Goal: Information Seeking & Learning: Learn about a topic

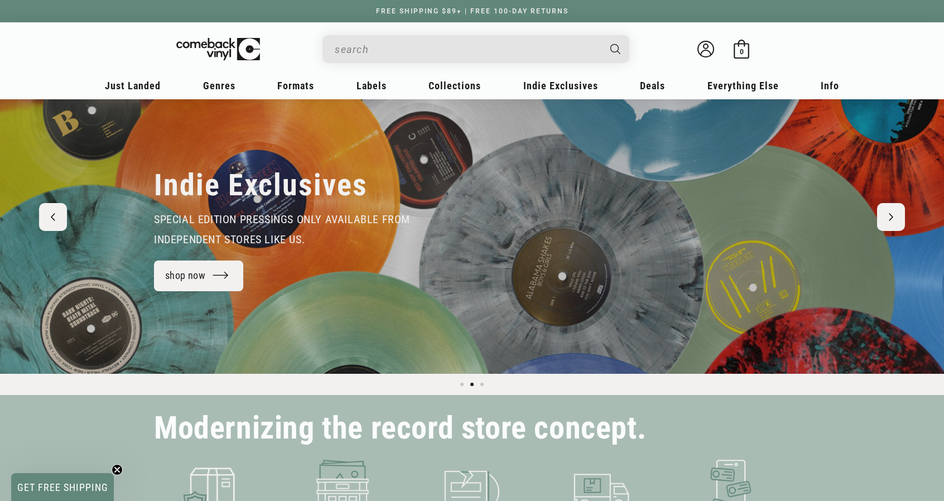
scroll to position [56, 0]
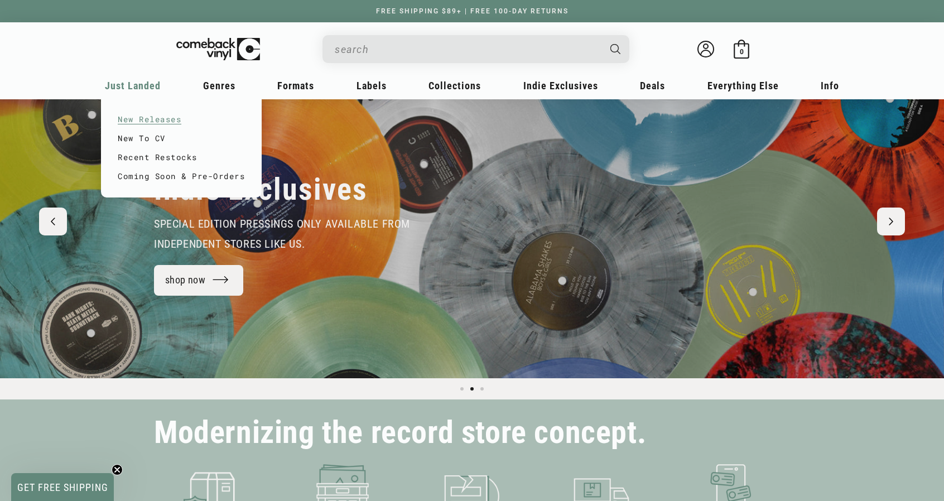
click at [136, 121] on link "New Releases" at bounding box center [181, 119] width 127 height 19
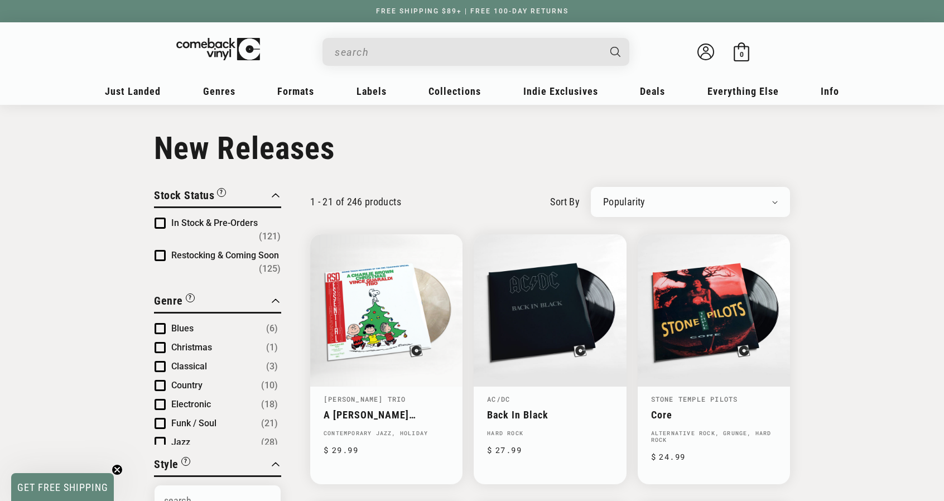
click at [773, 204] on select "Newly Added Popularity Artist (A-Z) Price (High To Low) Price (Low To High) Per…" at bounding box center [690, 201] width 175 height 11
select select "created-descending"
click at [603, 196] on select "Newly Added Popularity Artist (A-Z) Price (High To Low) Price (Low To High) Per…" at bounding box center [690, 201] width 175 height 11
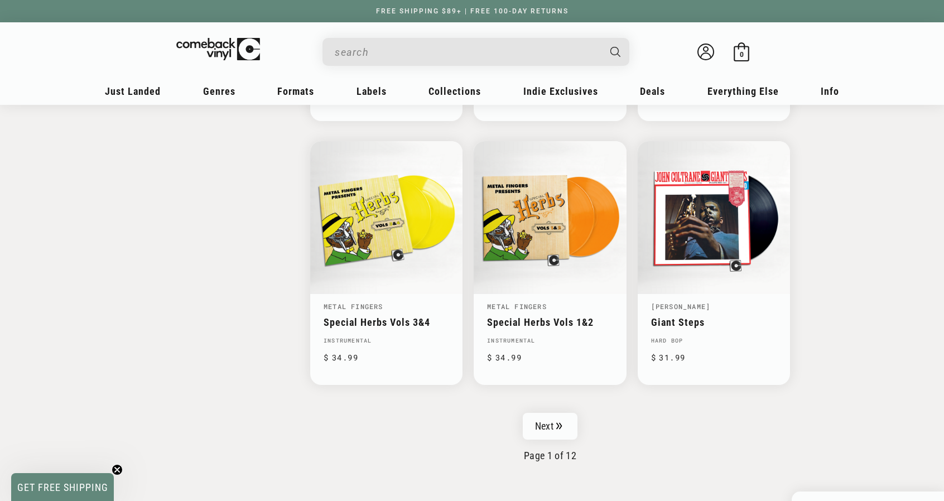
scroll to position [1714, 0]
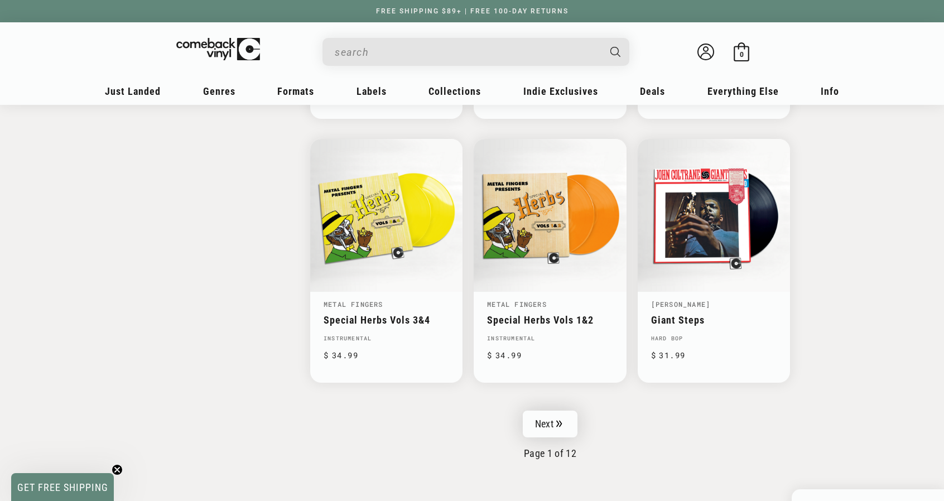
click at [567, 411] on link "Next" at bounding box center [550, 424] width 55 height 27
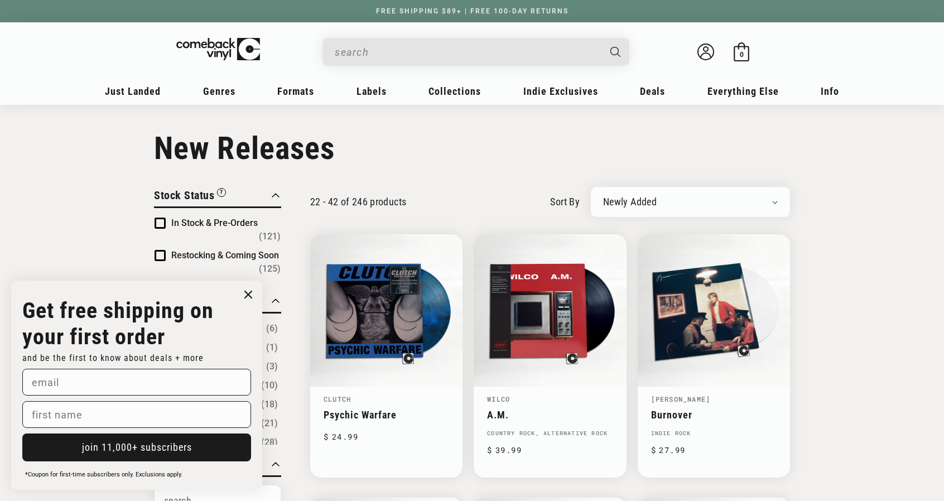
click at [249, 292] on icon "Close dialog" at bounding box center [248, 294] width 7 height 7
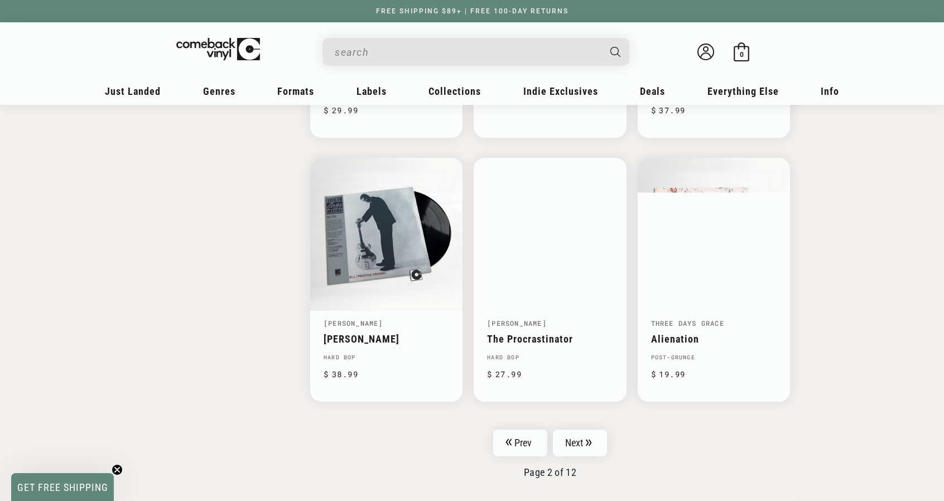
scroll to position [1667, 0]
